Goal: Find contact information: Find contact information

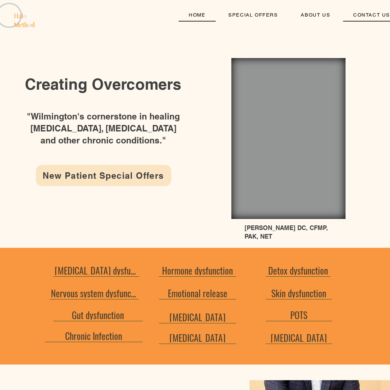
click at [359, 21] on link "CONTACT US" at bounding box center [371, 15] width 57 height 13
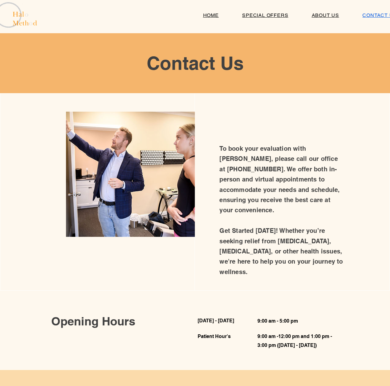
click at [371, 17] on span "CONTACT US" at bounding box center [380, 15] width 34 height 6
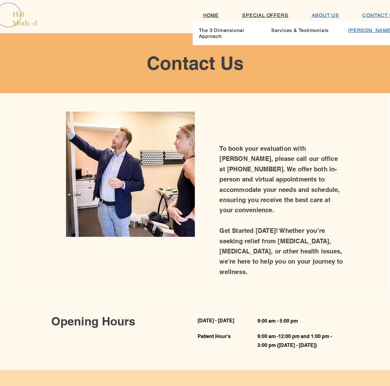
click at [361, 28] on span "[PERSON_NAME]" at bounding box center [371, 30] width 44 height 6
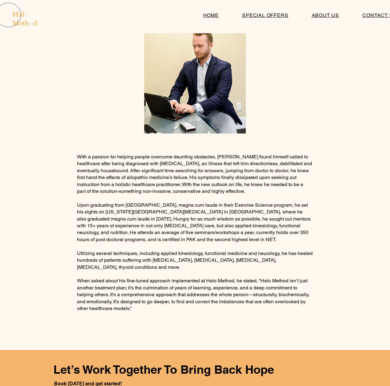
scroll to position [149, 0]
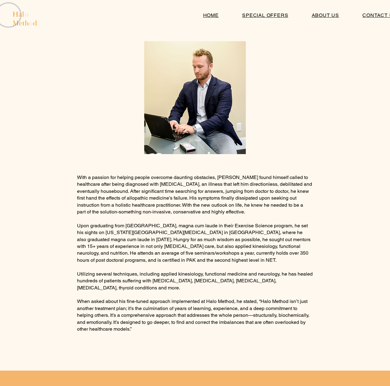
drag, startPoint x: 184, startPoint y: 235, endPoint x: 165, endPoint y: 238, distance: 18.7
click at [184, 235] on p "Upon graduating from [GEOGRAPHIC_DATA], magna cum laude in their Exercise Scien…" at bounding box center [195, 242] width 236 height 41
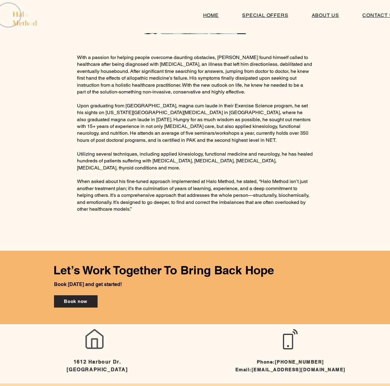
scroll to position [272, 0]
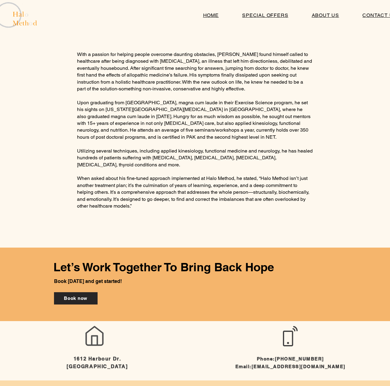
click at [76, 367] on span "[GEOGRAPHIC_DATA]" at bounding box center [97, 366] width 61 height 6
copy span "Wilmington"
click at [126, 141] on p at bounding box center [195, 143] width 236 height 7
